Goal: Browse casually: Explore the website without a specific task or goal

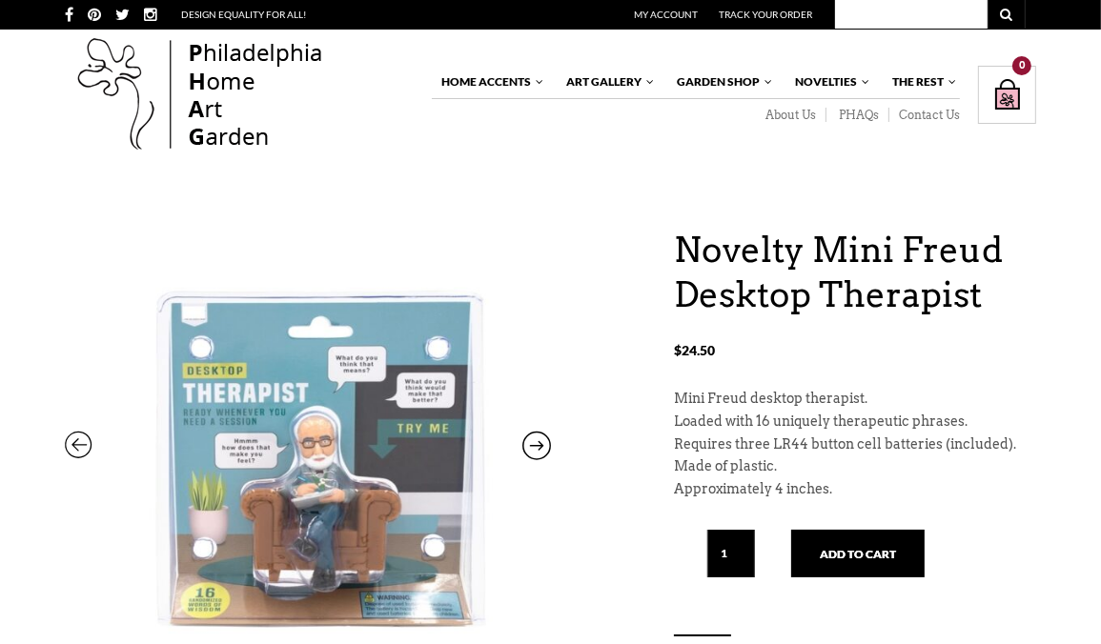
click at [48, 60] on div "Home Accents Furniture Living Dining Bedroom The White Glove Collection Home De…" at bounding box center [550, 96] width 1101 height 132
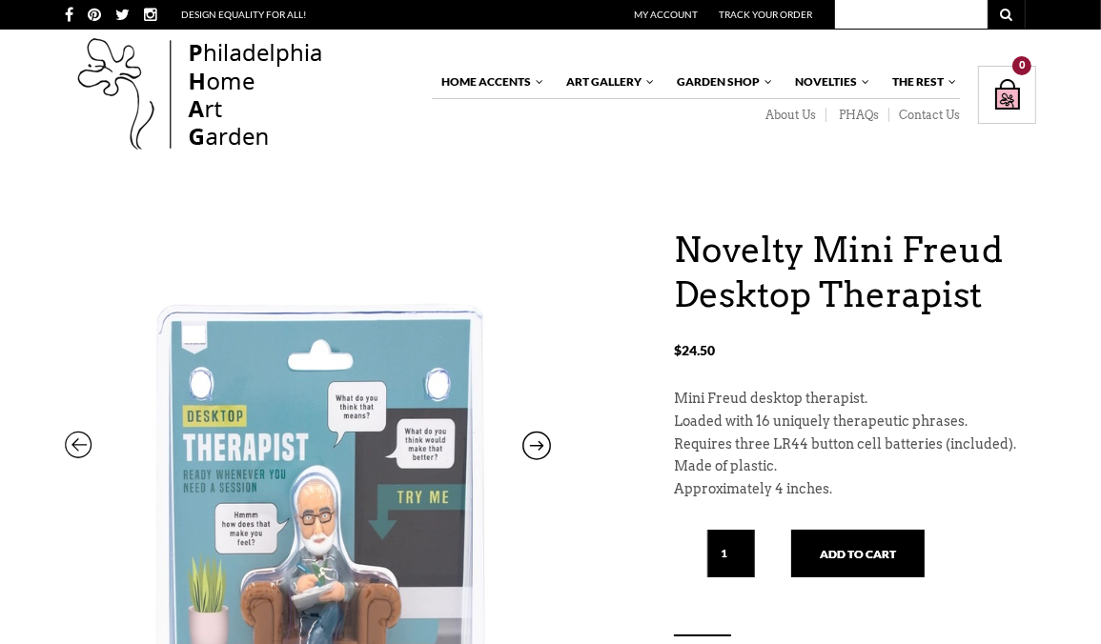
drag, startPoint x: 260, startPoint y: 332, endPoint x: 527, endPoint y: 257, distance: 277.0
click at [527, 257] on img at bounding box center [308, 529] width 486 height 629
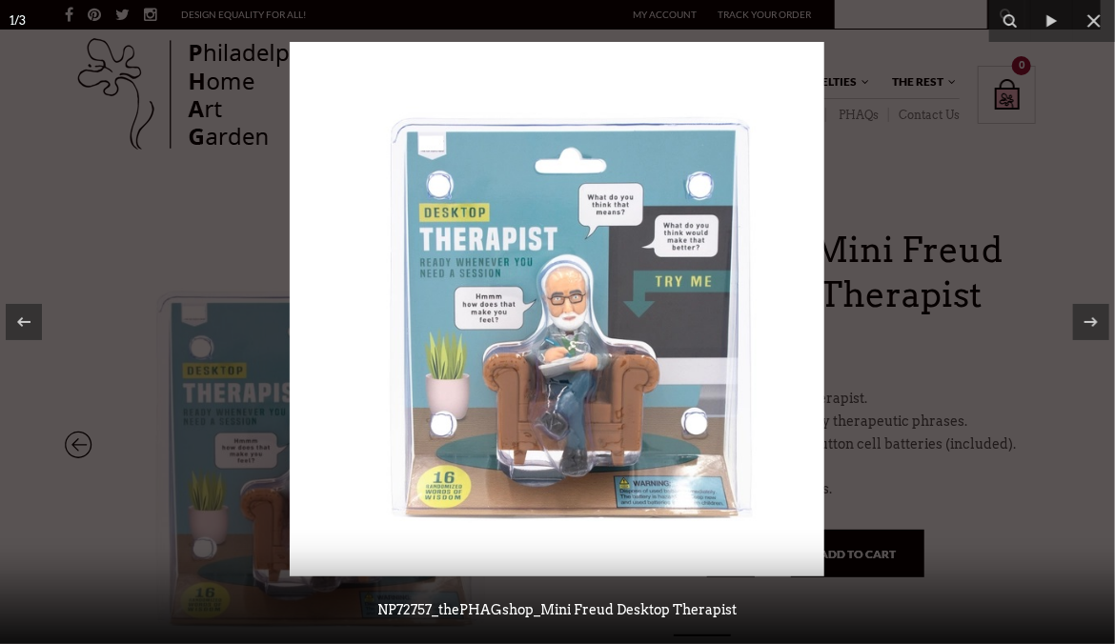
click at [1098, 191] on div at bounding box center [557, 322] width 1115 height 644
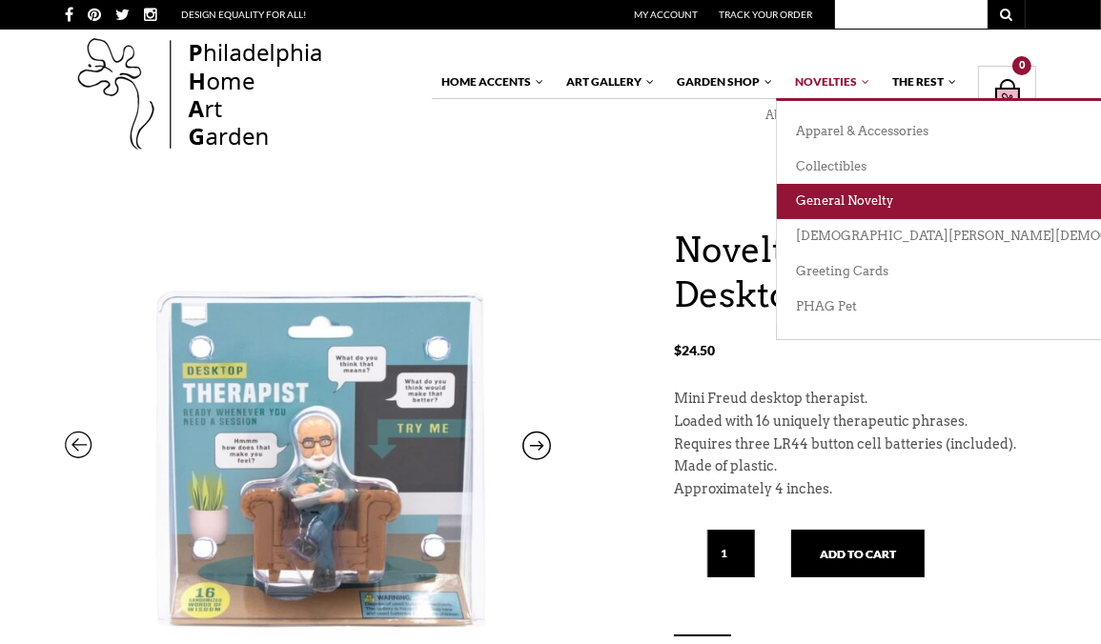
click at [846, 197] on link "General Novelty" at bounding box center [1073, 201] width 593 height 35
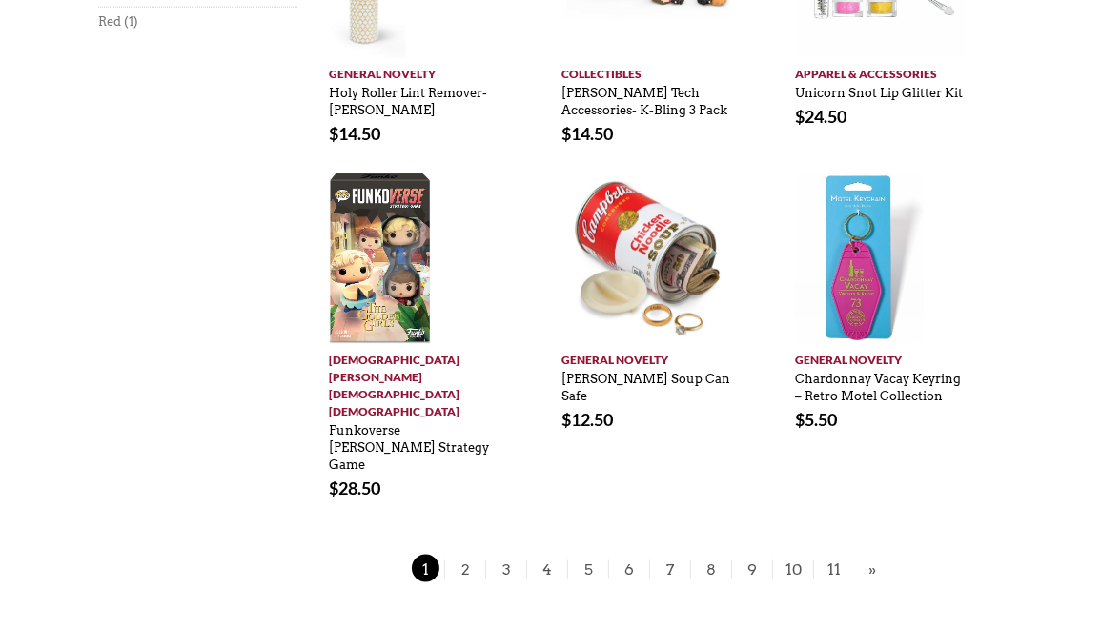
scroll to position [1538, 0]
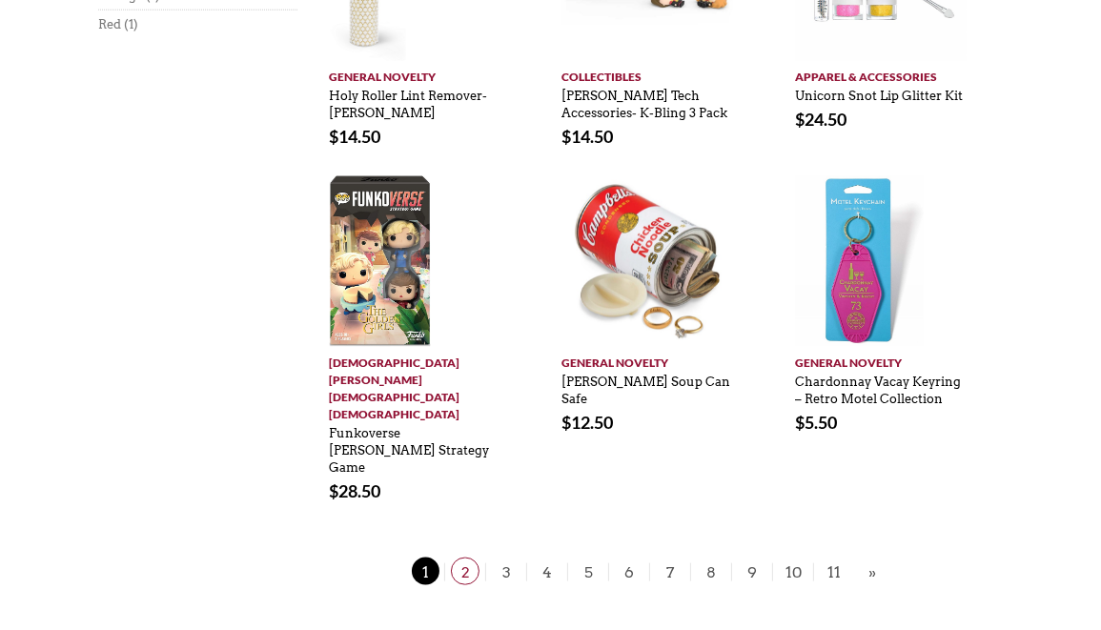
click at [469, 558] on span "2" at bounding box center [465, 572] width 29 height 28
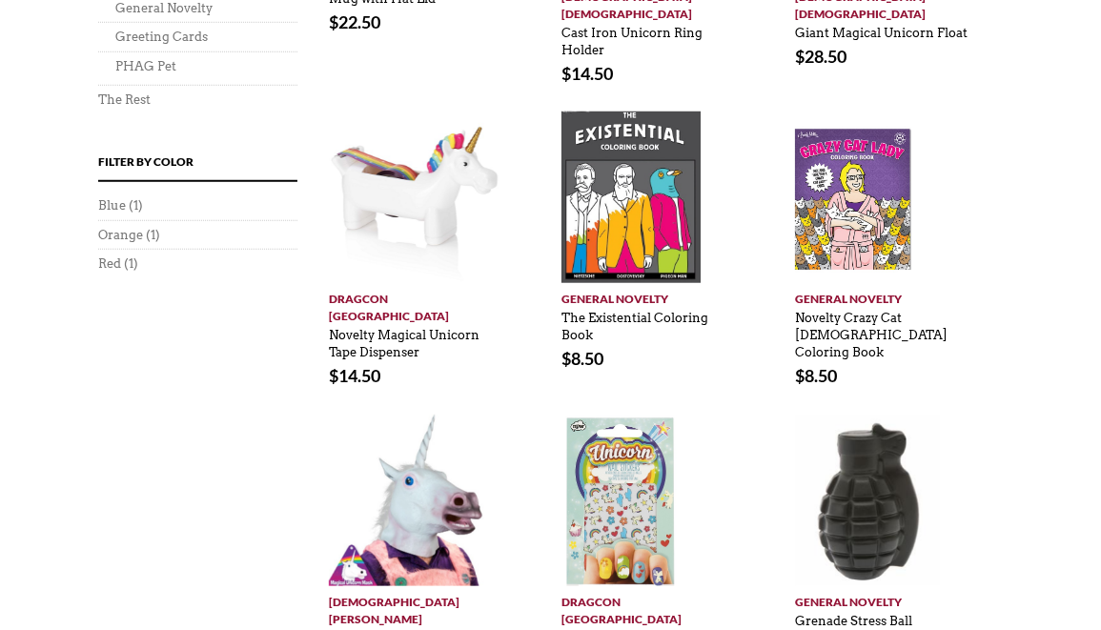
scroll to position [1326, 0]
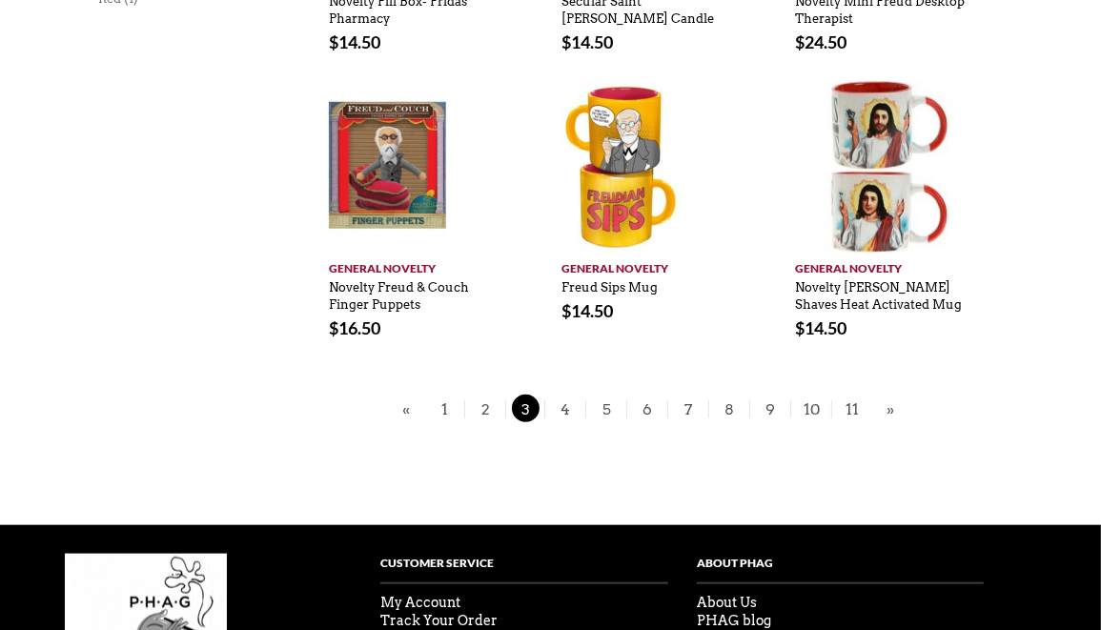
scroll to position [1435, 0]
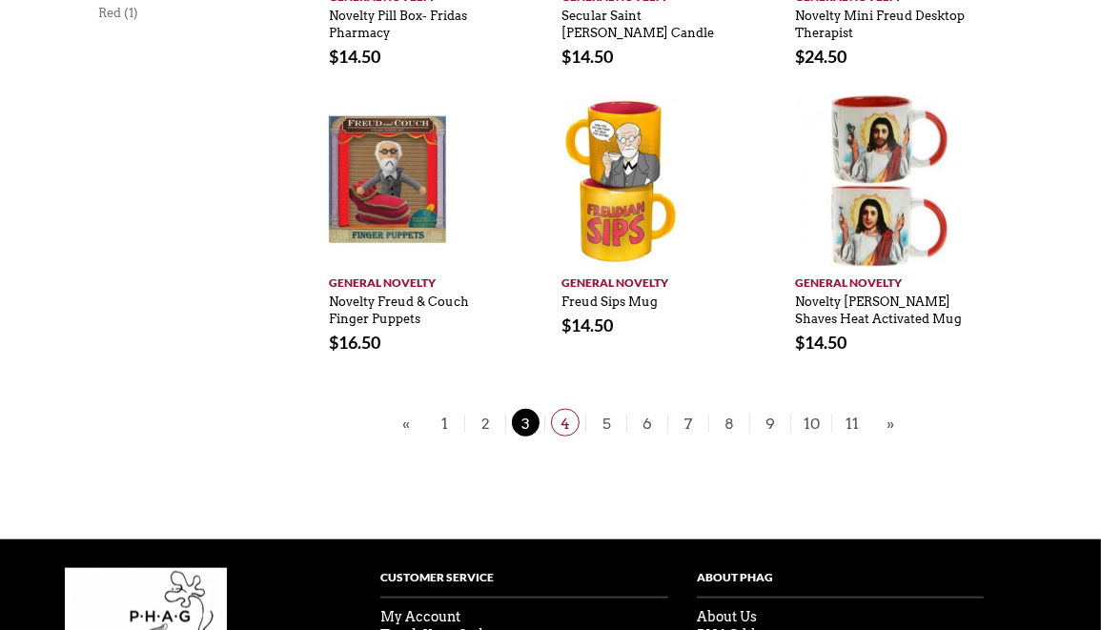
click at [569, 409] on span "4" at bounding box center [565, 423] width 29 height 28
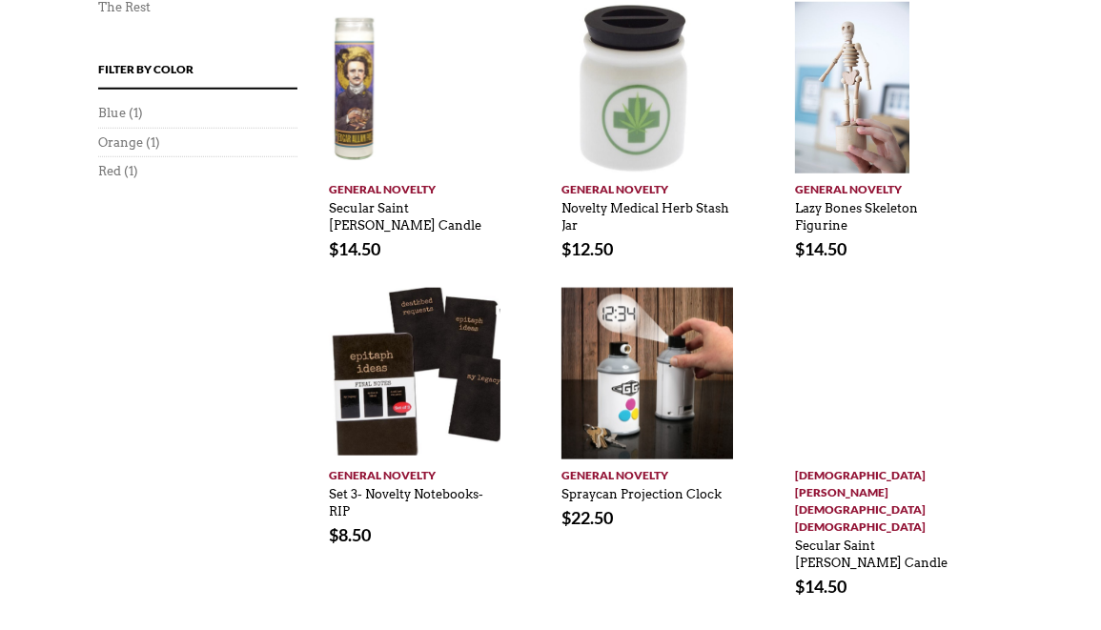
scroll to position [1364, 0]
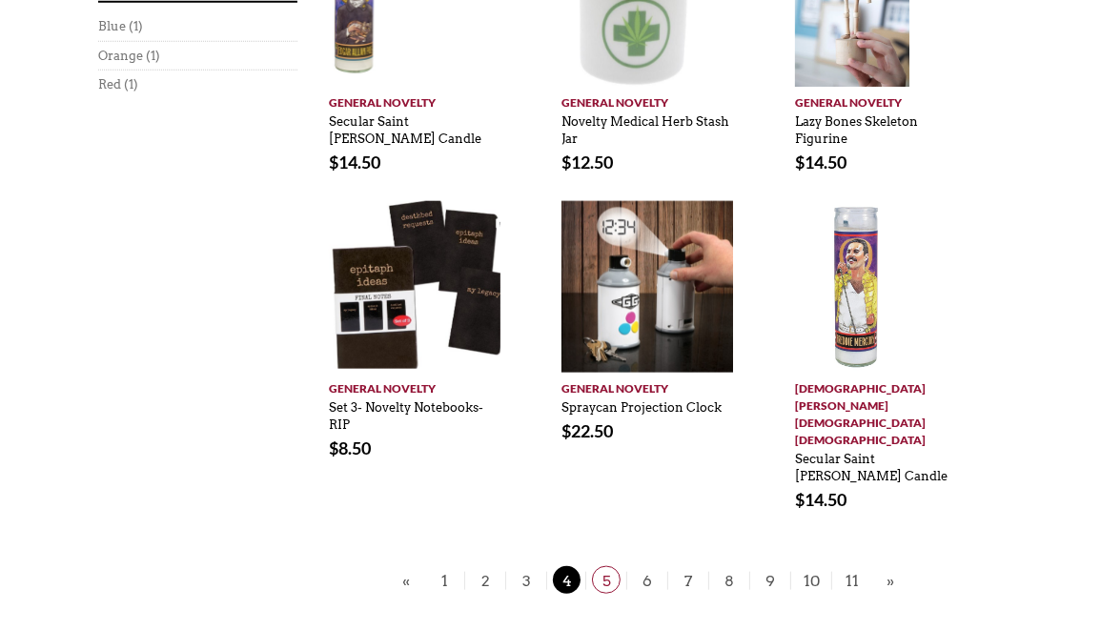
click at [608, 566] on span "5" at bounding box center [606, 580] width 29 height 28
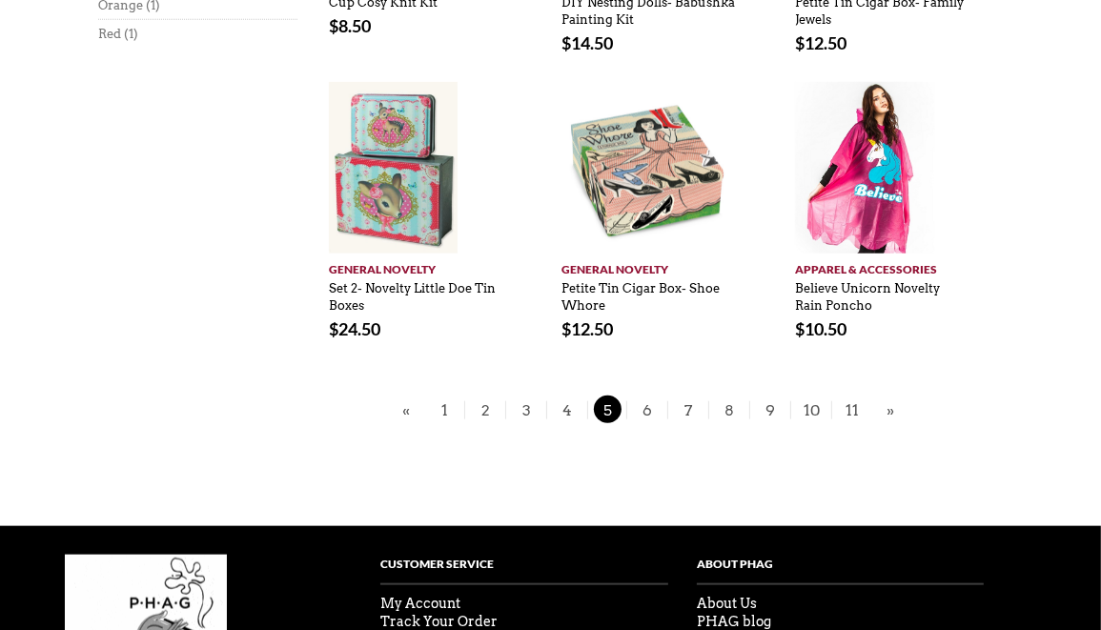
scroll to position [1417, 0]
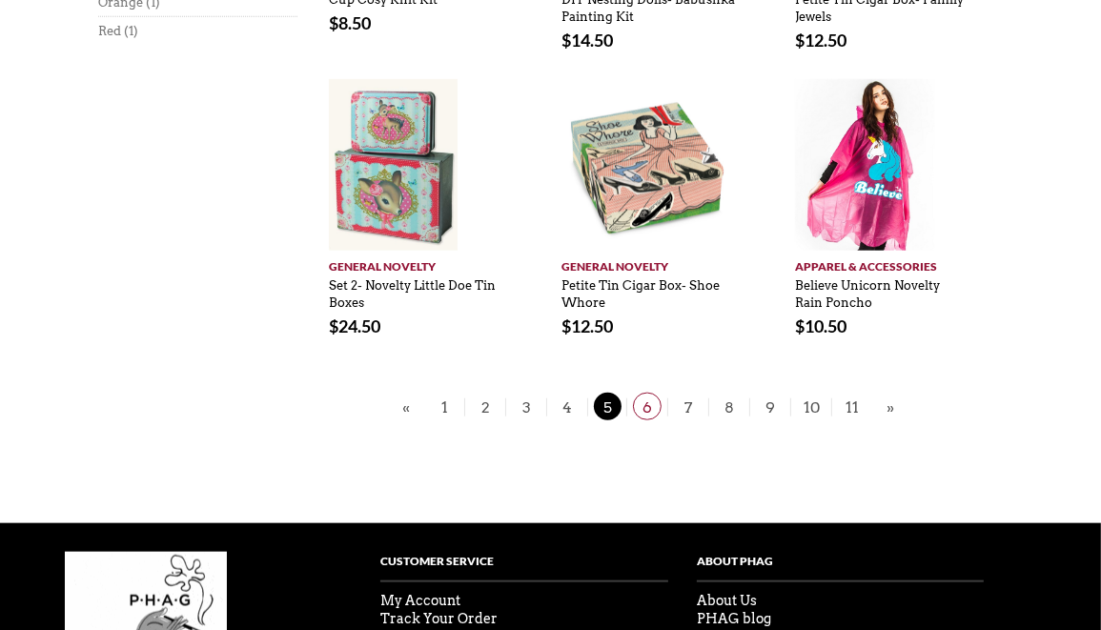
click at [648, 407] on span "6" at bounding box center [647, 407] width 29 height 28
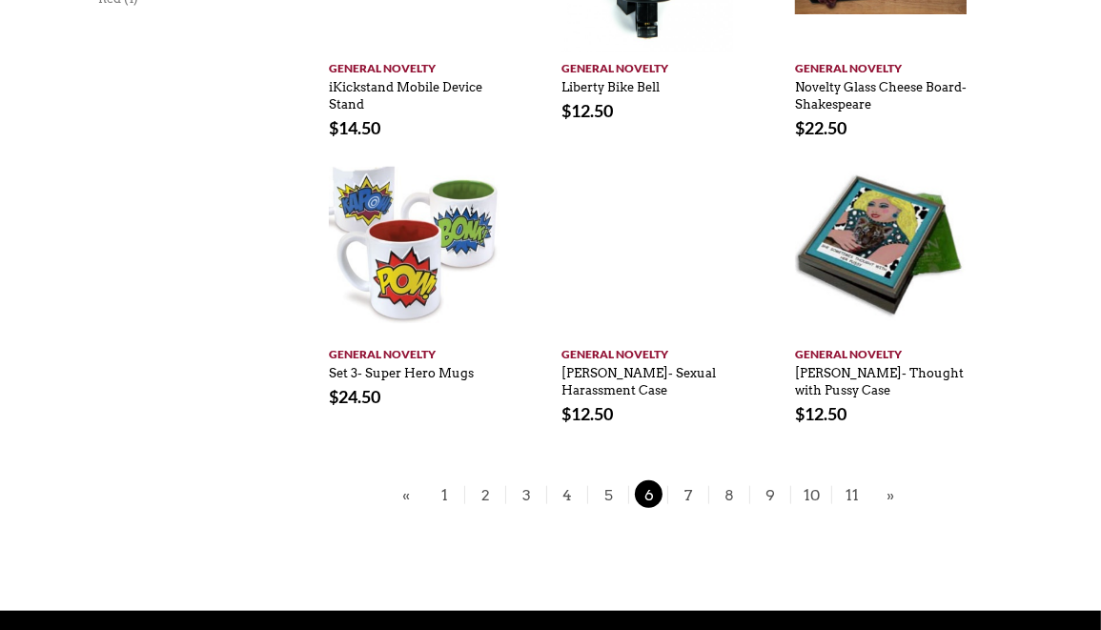
scroll to position [1453, 0]
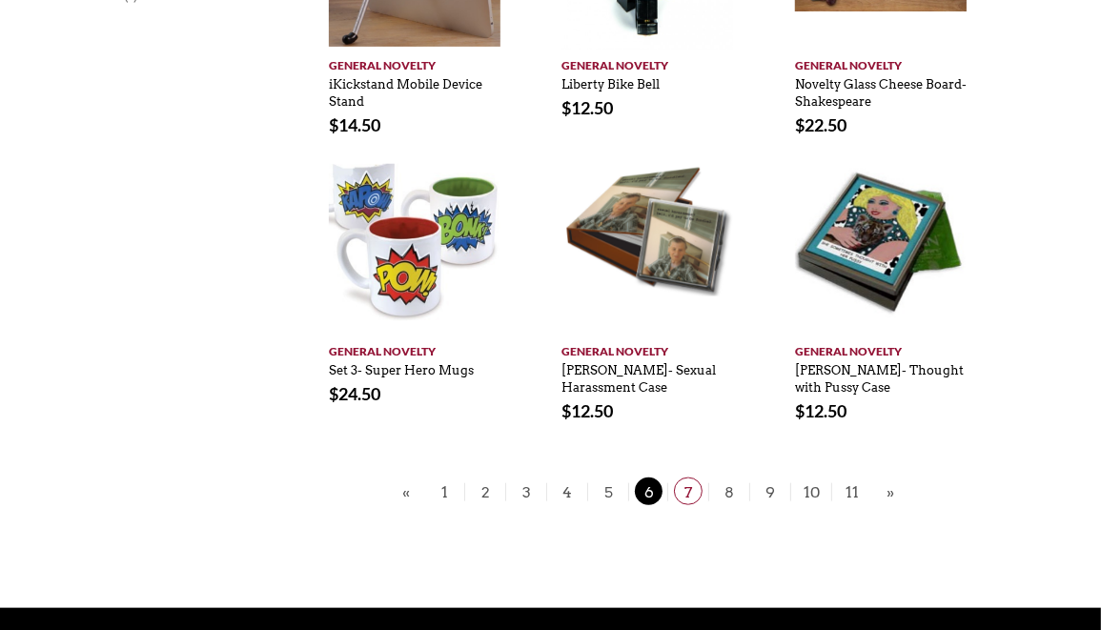
click at [690, 478] on span "7" at bounding box center [688, 492] width 29 height 28
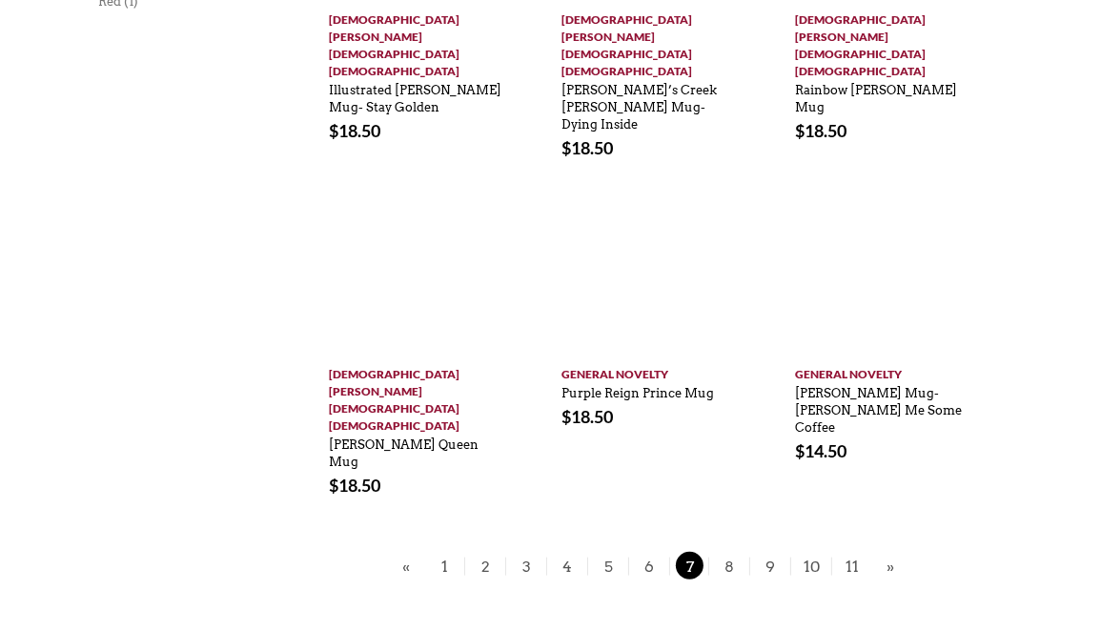
scroll to position [1498, 0]
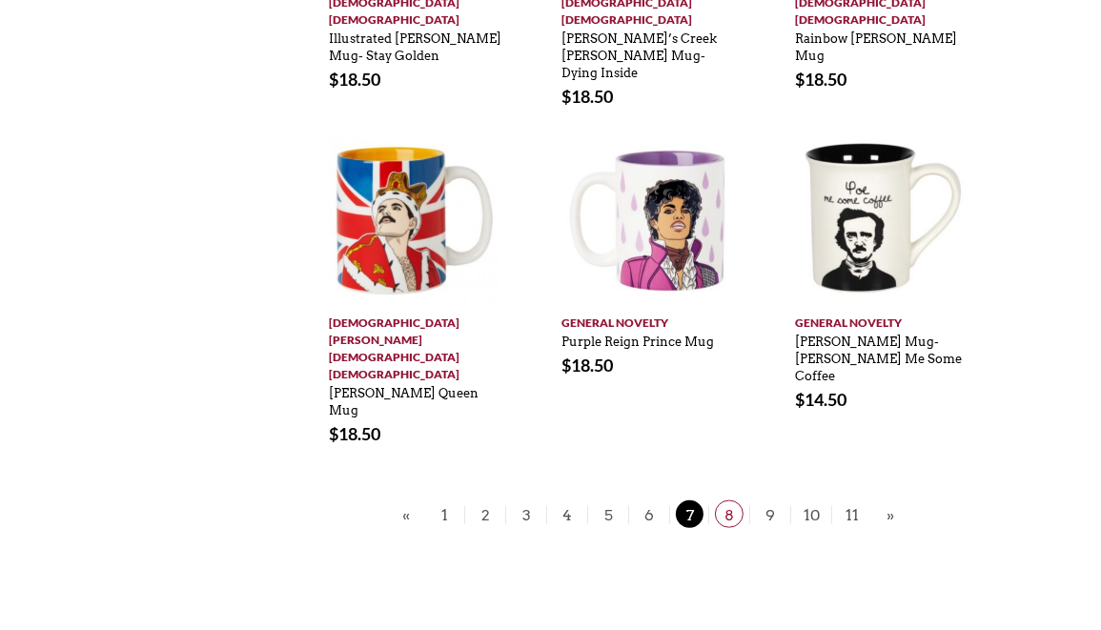
click at [736, 500] on span "8" at bounding box center [729, 514] width 29 height 28
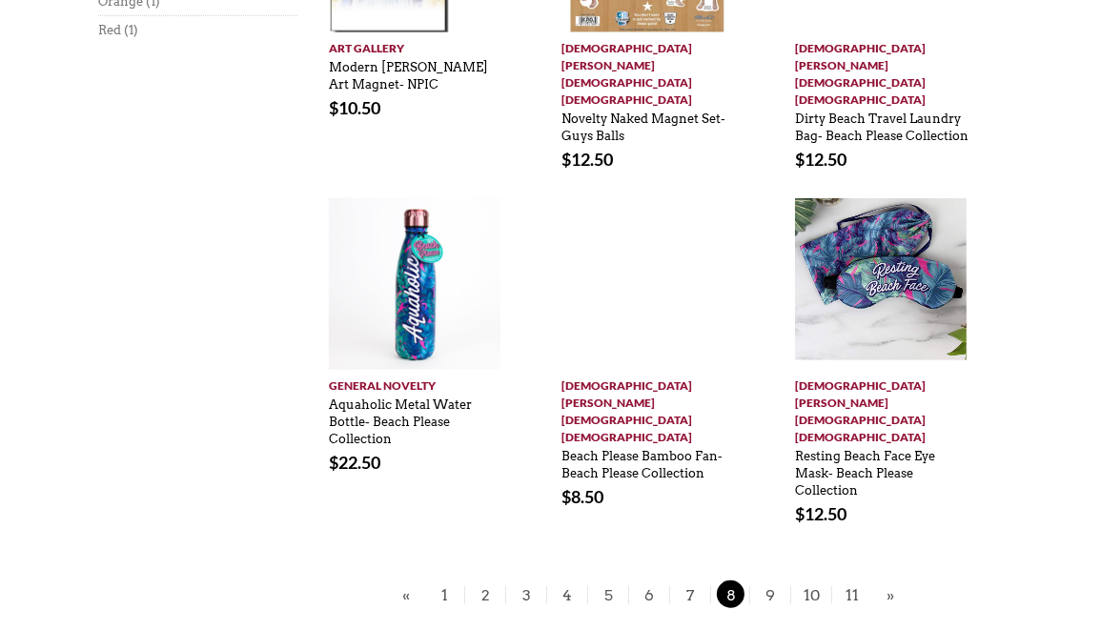
scroll to position [1456, 0]
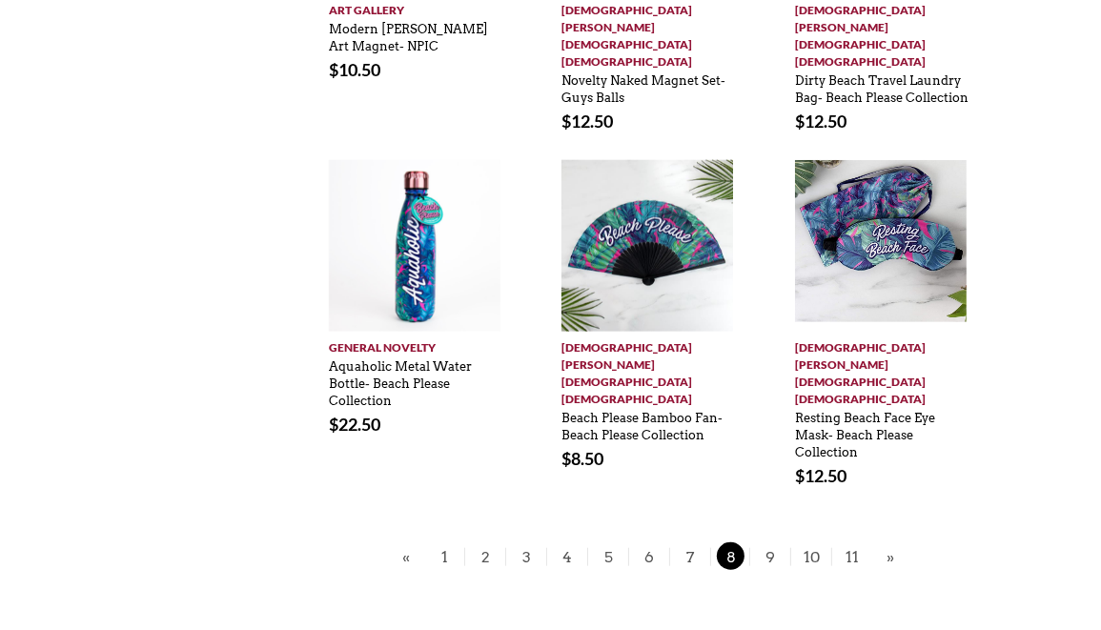
drag, startPoint x: 1107, startPoint y: 83, endPoint x: 1094, endPoint y: 472, distance: 389.1
click at [774, 542] on span "9" at bounding box center [770, 556] width 29 height 28
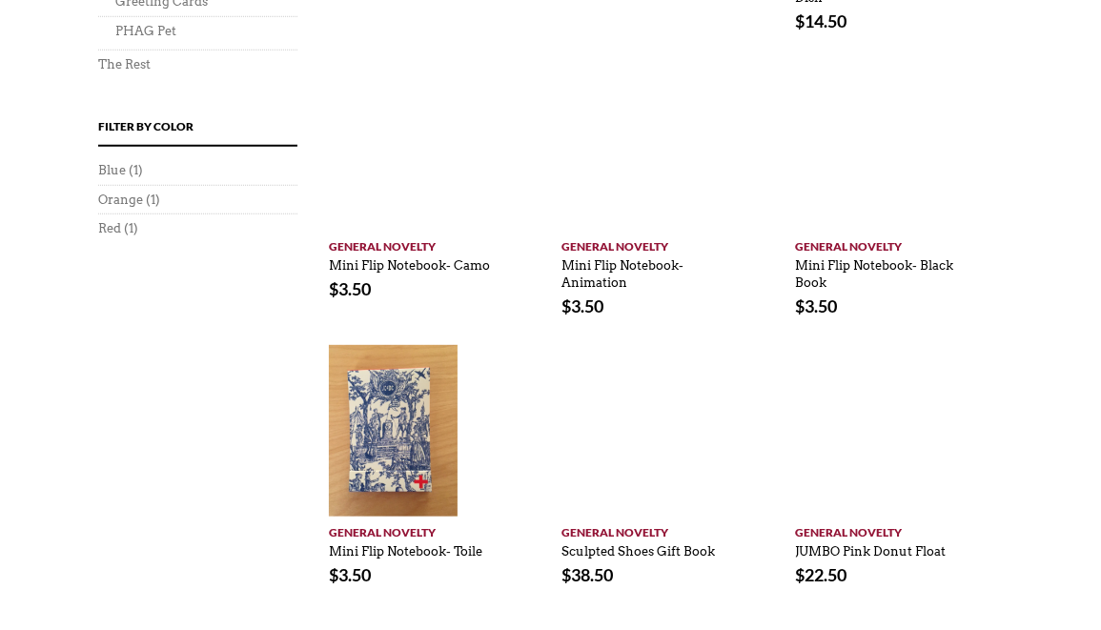
scroll to position [1406, 0]
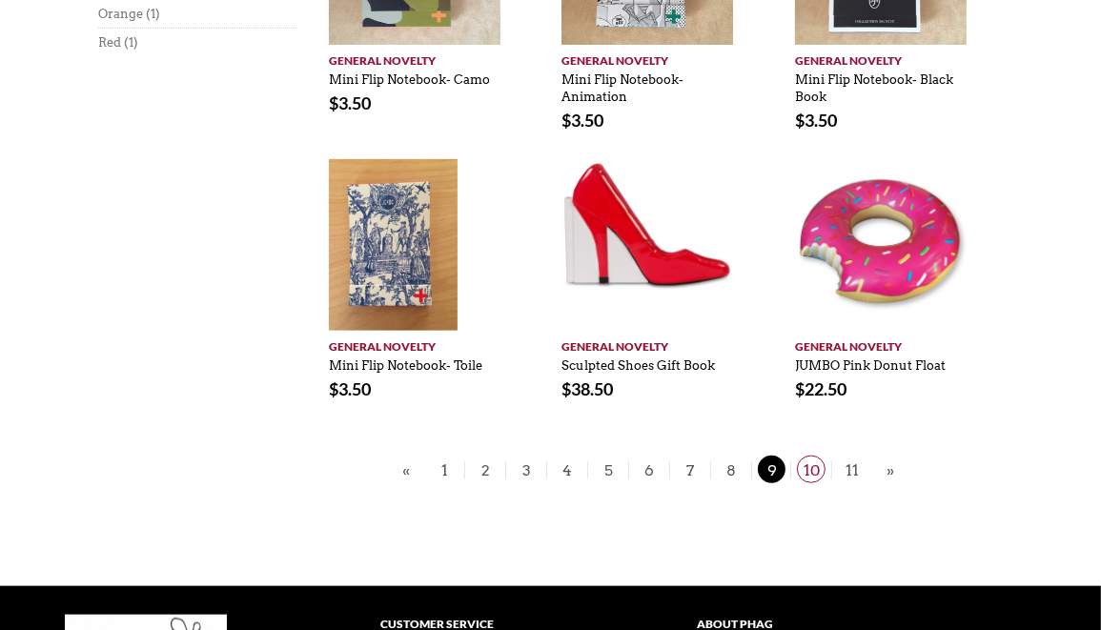
click at [806, 456] on span "10" at bounding box center [811, 470] width 29 height 28
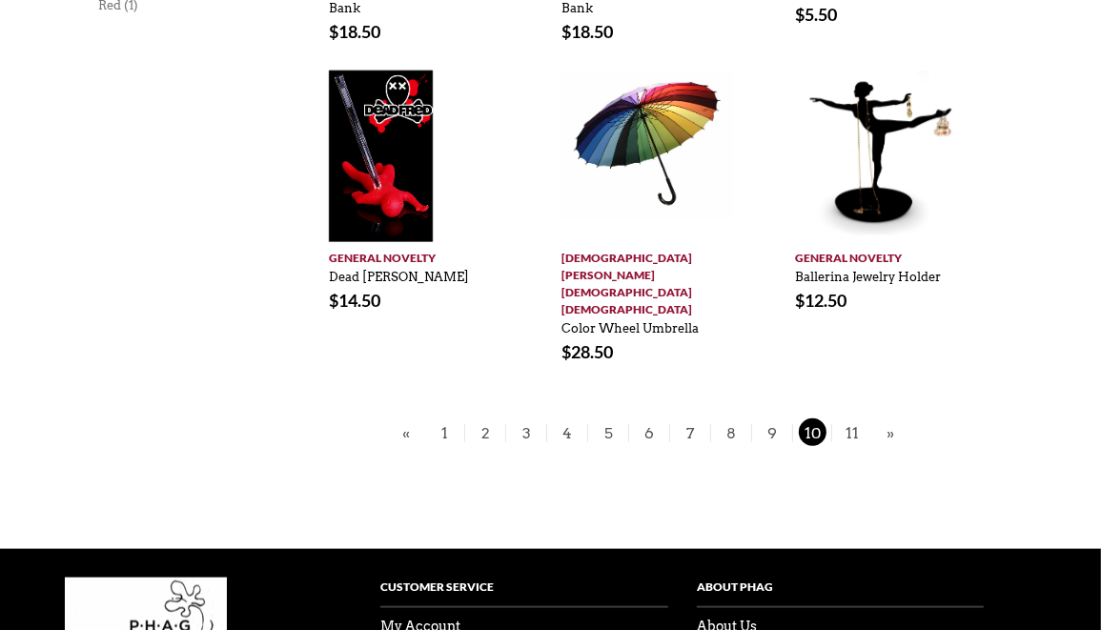
scroll to position [1445, 0]
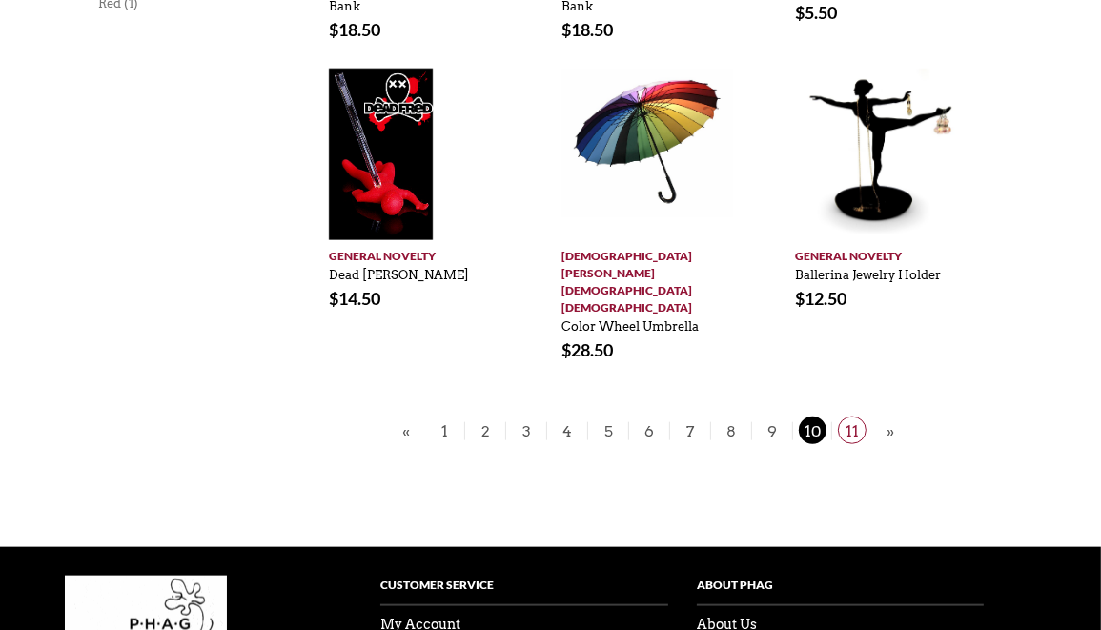
click at [848, 417] on span "11" at bounding box center [852, 431] width 29 height 28
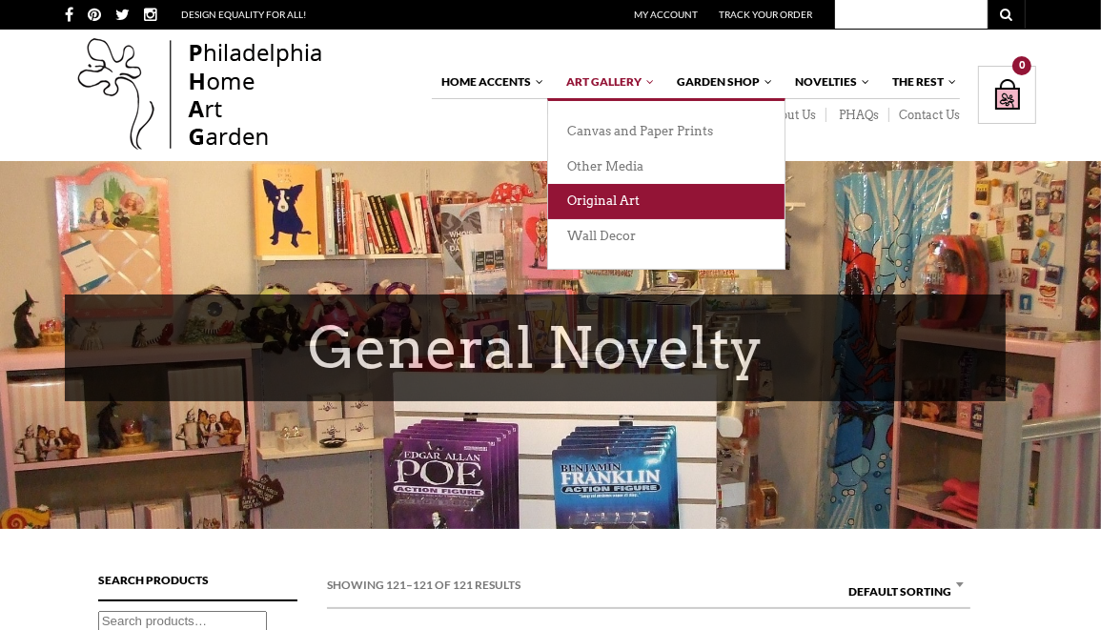
click at [601, 202] on link "Original Art" at bounding box center [666, 201] width 236 height 35
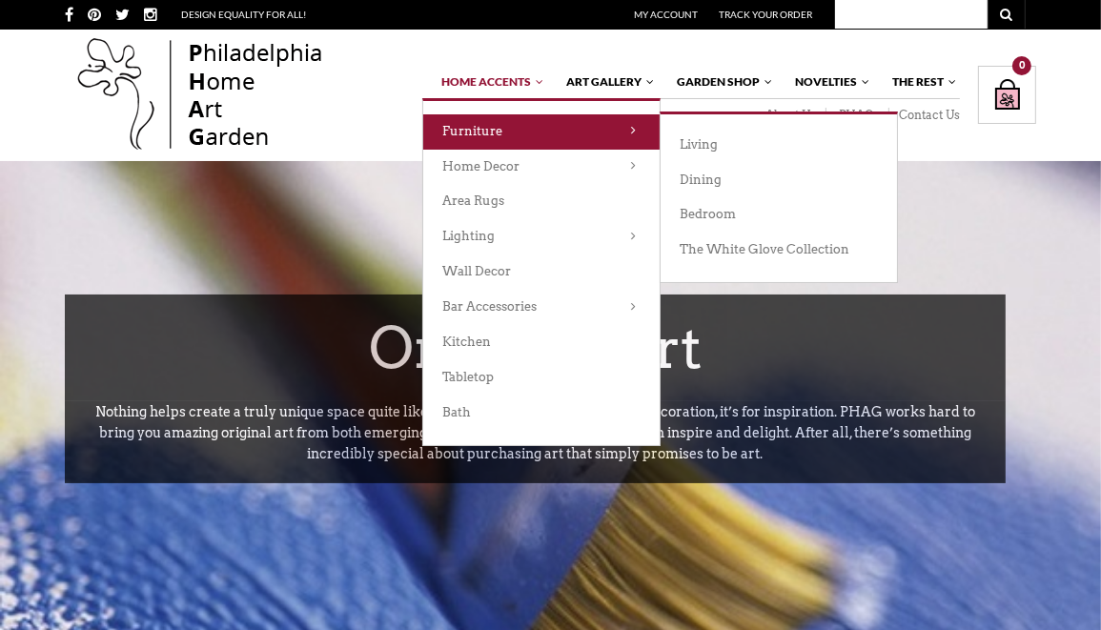
click at [550, 132] on link "Furniture" at bounding box center [541, 131] width 236 height 35
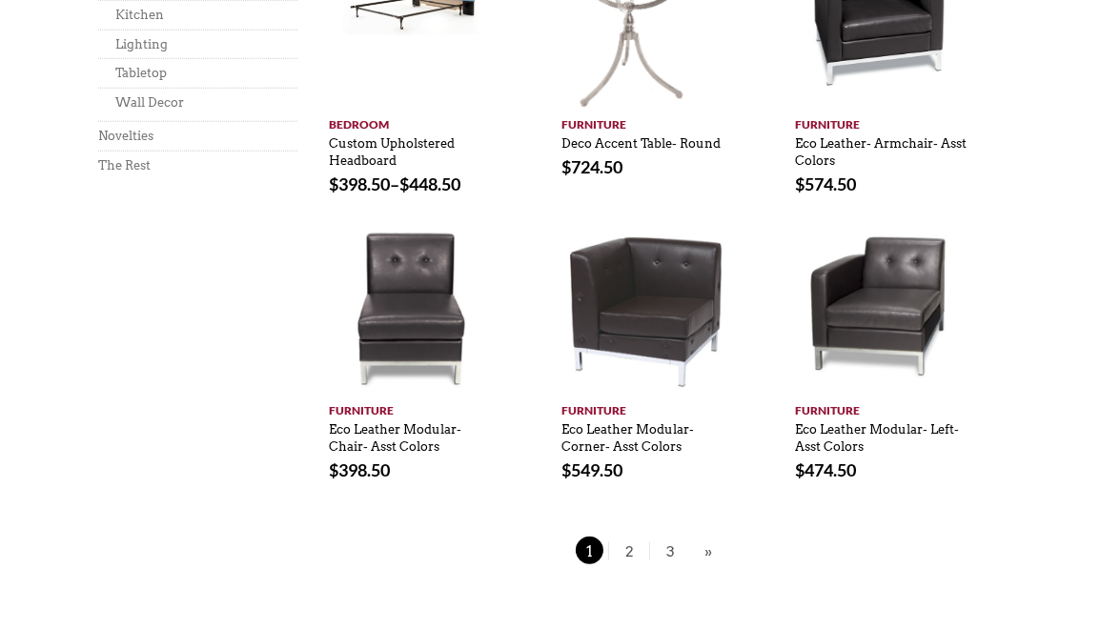
scroll to position [1432, 0]
